Goal: Task Accomplishment & Management: Manage account settings

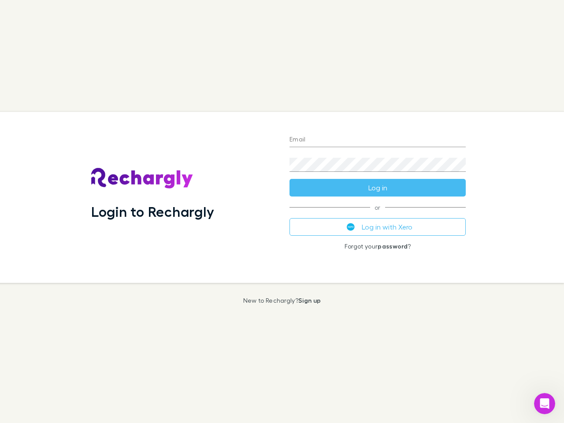
click at [282, 211] on div "Login to Rechargly" at bounding box center [183, 197] width 198 height 171
click at [377, 140] on input "Email" at bounding box center [377, 140] width 176 height 14
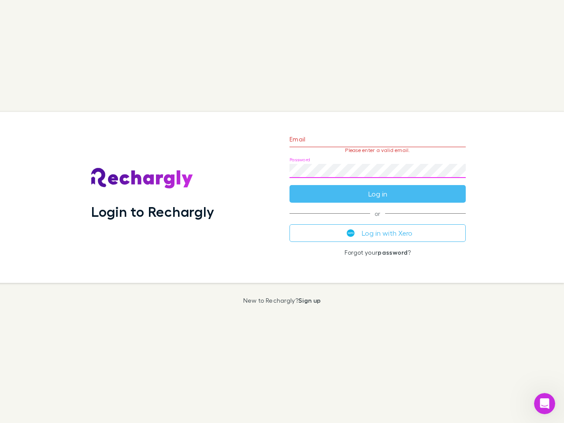
click at [377, 188] on form "Email Please enter a valid email. Password Log in" at bounding box center [377, 164] width 176 height 77
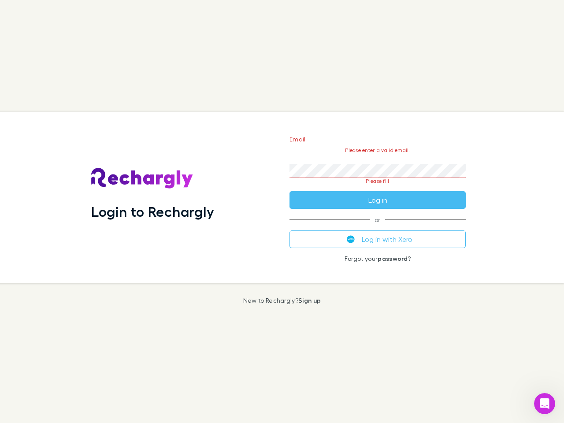
click at [377, 227] on div "Email Please enter a valid email. Password Please fill Log in or Log in with Xe…" at bounding box center [377, 197] width 190 height 171
click at [544, 403] on icon "Open Intercom Messenger" at bounding box center [544, 403] width 15 height 15
